Goal: Find specific page/section: Find specific page/section

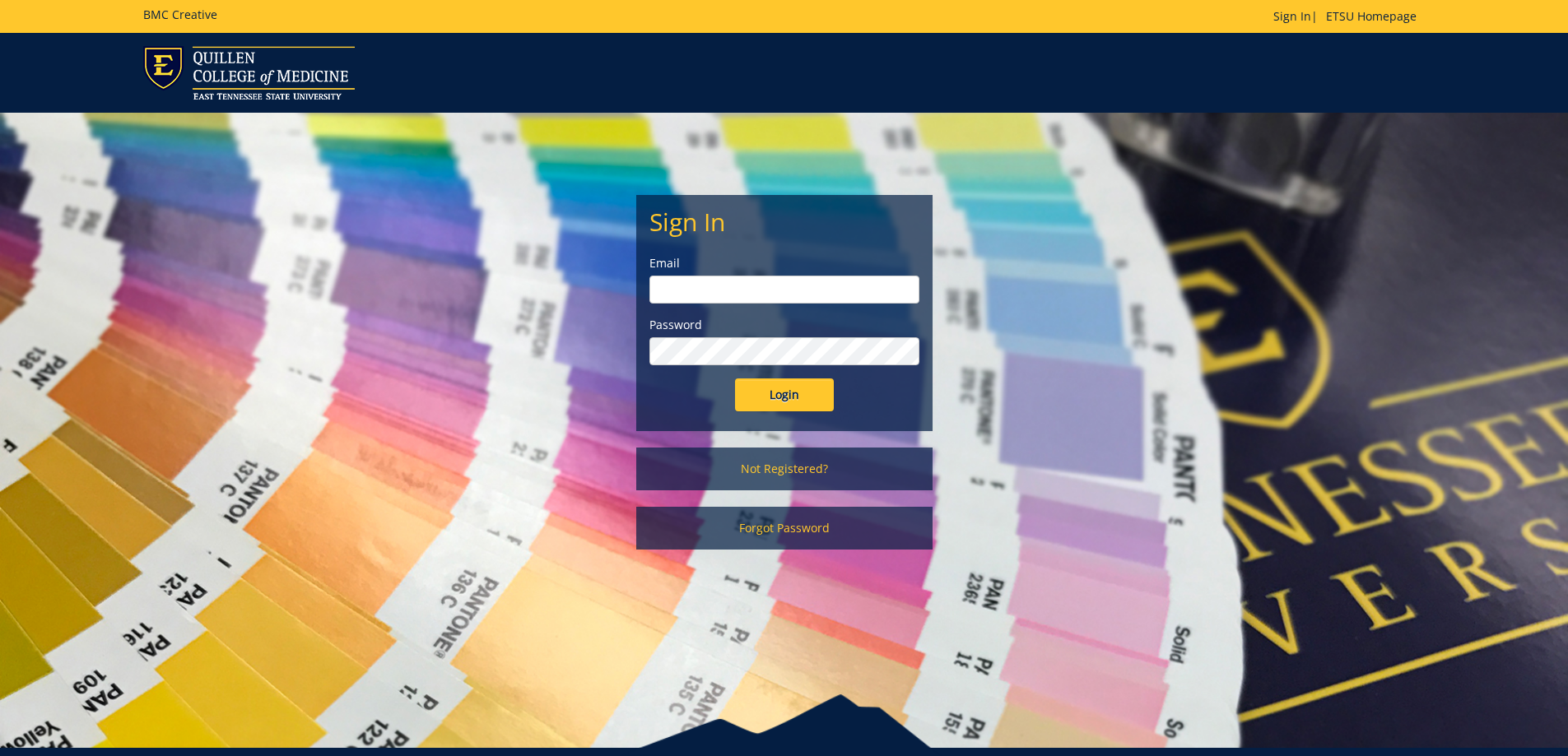
click at [773, 286] on input "email" at bounding box center [784, 289] width 270 height 28
type input "[EMAIL_ADDRESS][DOMAIN_NAME]"
click at [672, 390] on div "Login" at bounding box center [784, 395] width 270 height 33
click at [764, 389] on input "Login" at bounding box center [784, 395] width 99 height 33
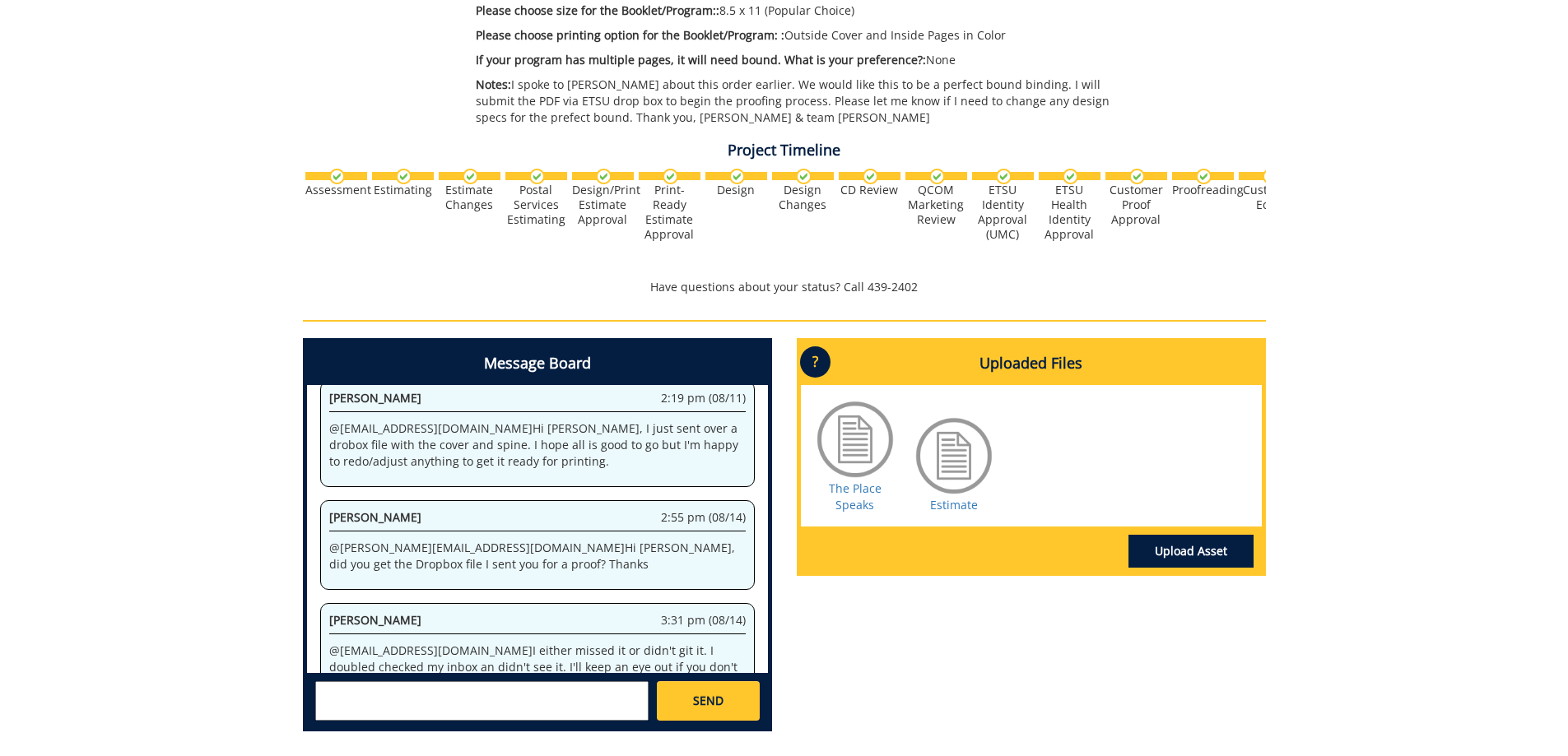
scroll to position [628, 0]
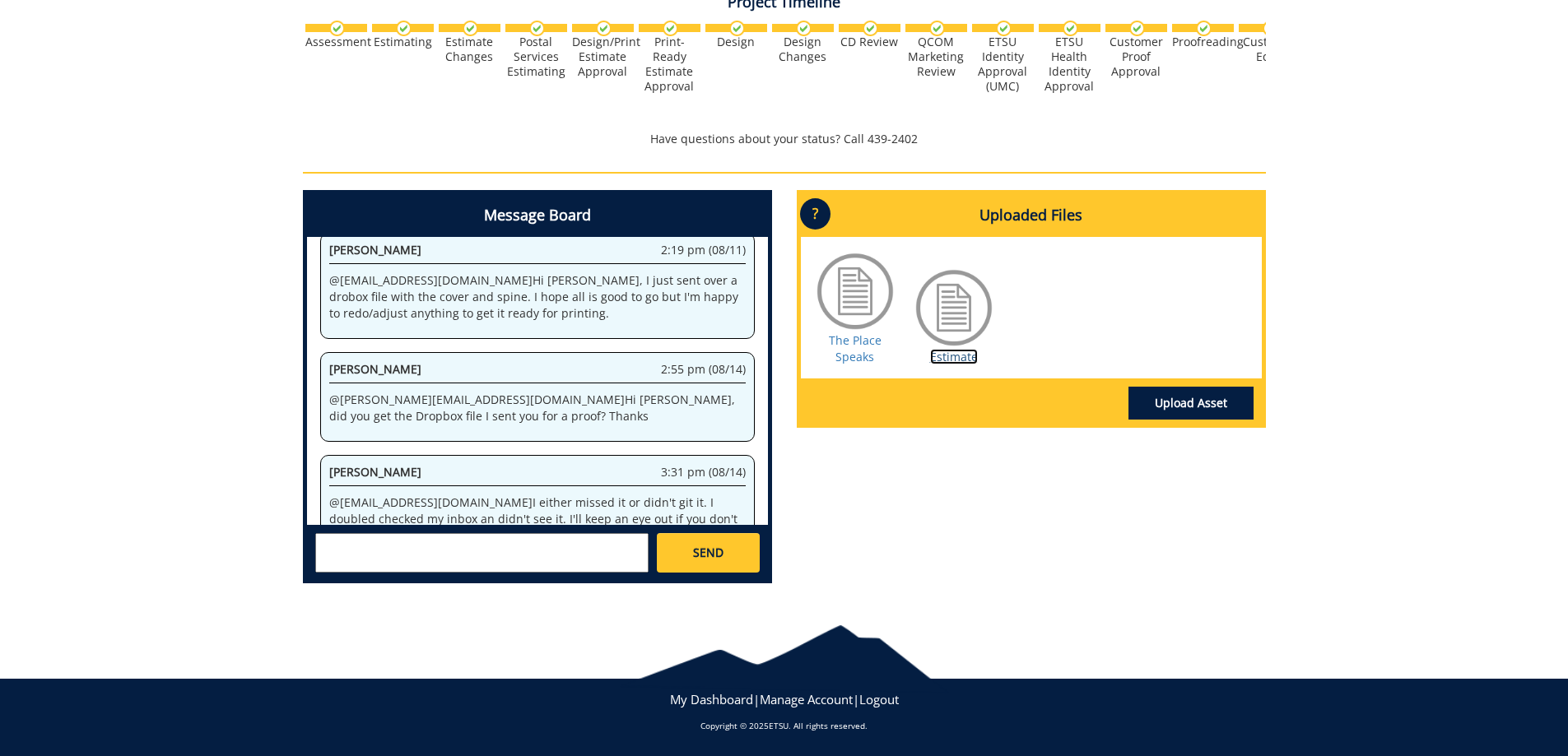
click at [947, 354] on link "Estimate" at bounding box center [954, 356] width 48 height 15
